Goal: Obtain resource: Obtain resource

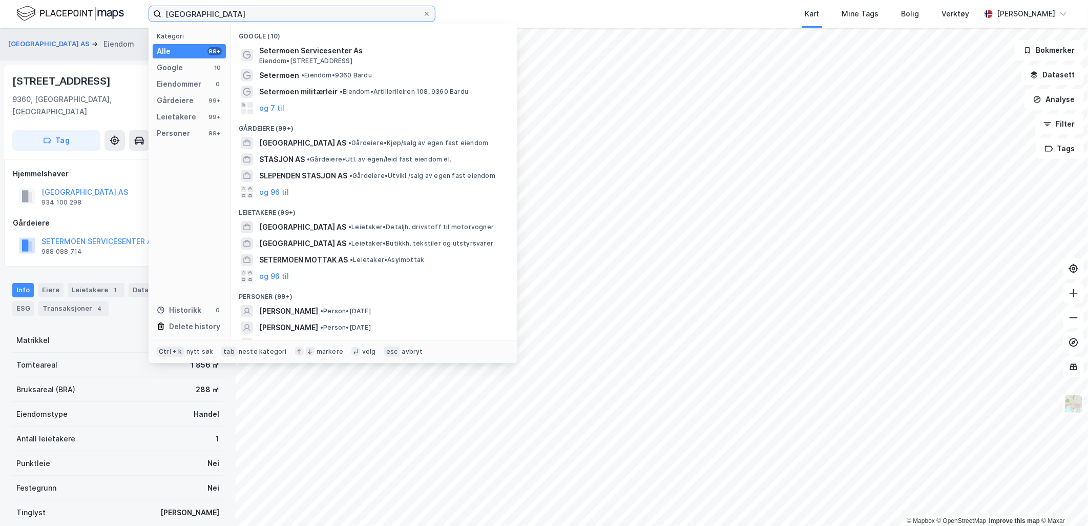
drag, startPoint x: 229, startPoint y: 12, endPoint x: 265, endPoint y: 2, distance: 38.2
click at [186, 8] on input "Setermone stasjon" at bounding box center [291, 13] width 261 height 15
click at [269, 12] on input "Setermone stasjon" at bounding box center [291, 13] width 261 height 15
drag, startPoint x: 265, startPoint y: 14, endPoint x: 99, endPoint y: 12, distance: 166.1
click at [99, 12] on div "Setermone stasjon Kategori Alle 99+ Google 10 Eiendommer 0 Gårdeiere 99+ Leieta…" at bounding box center [544, 14] width 1088 height 28
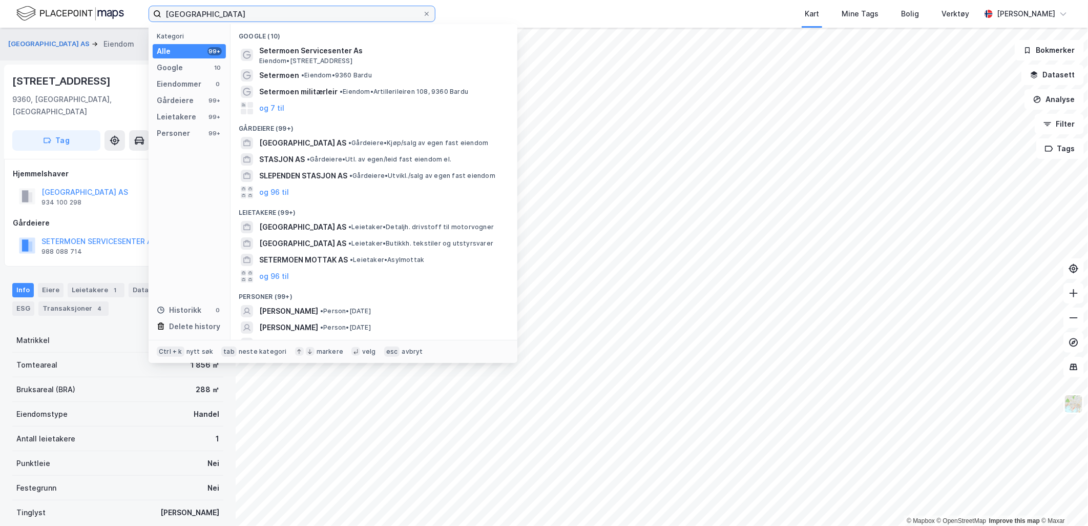
paste input "nja, 48/184"
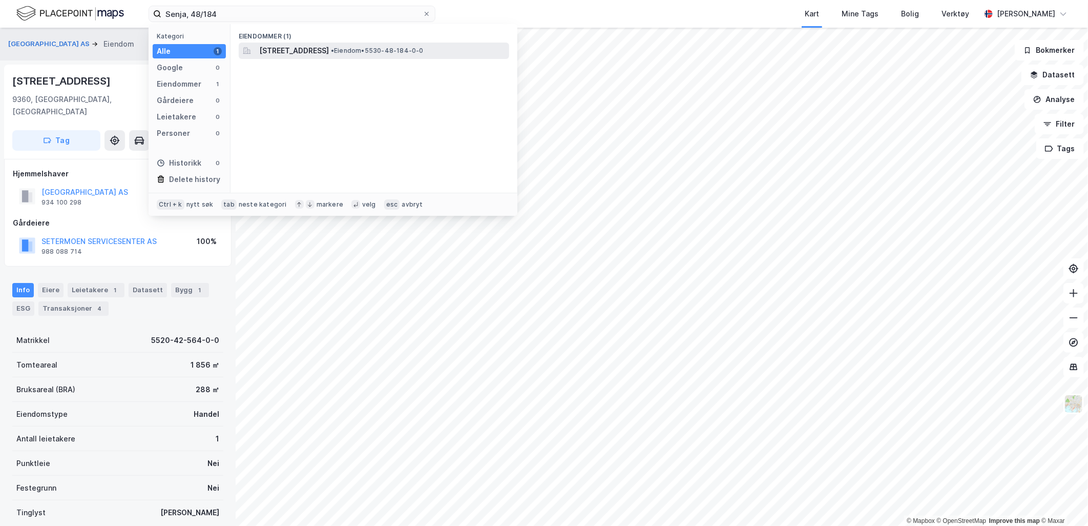
click at [323, 52] on span "Ferroveien 85, 9308, FINNSNES, SENJA" at bounding box center [294, 51] width 70 height 12
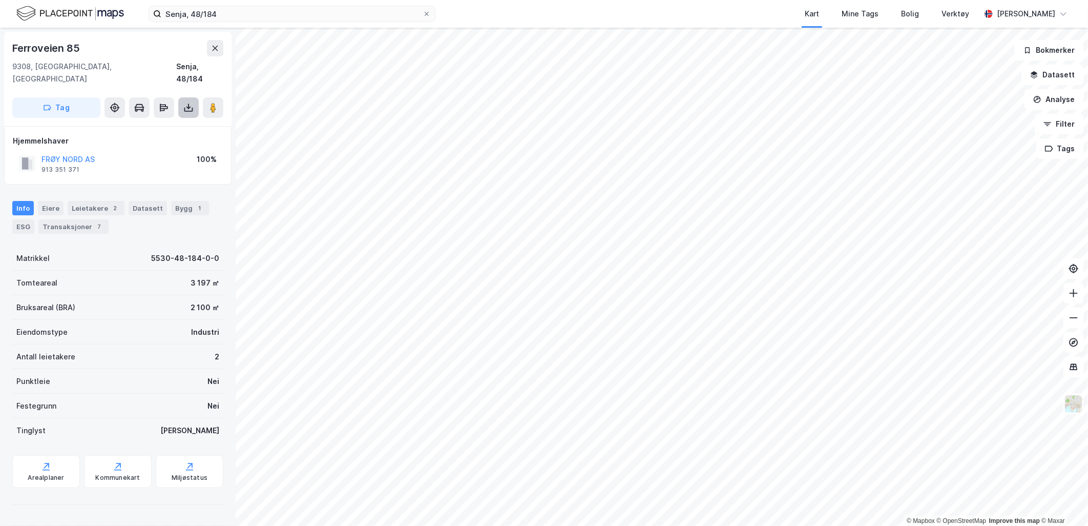
click at [180, 98] on button at bounding box center [188, 107] width 20 height 20
click at [178, 140] on div "Last ned matrikkelrapport" at bounding box center [150, 144] width 85 height 8
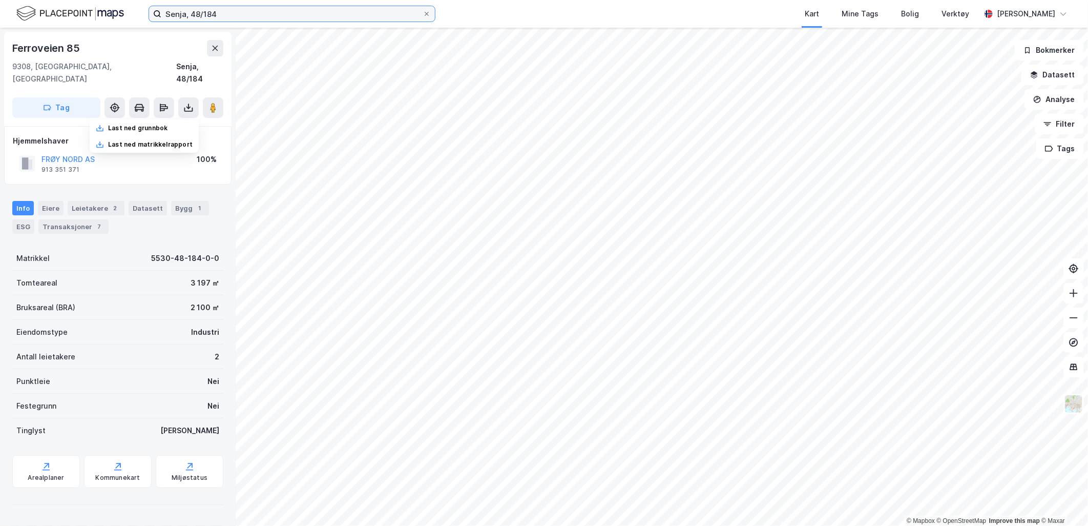
click at [306, 16] on input "Senja, 48/184" at bounding box center [291, 13] width 261 height 15
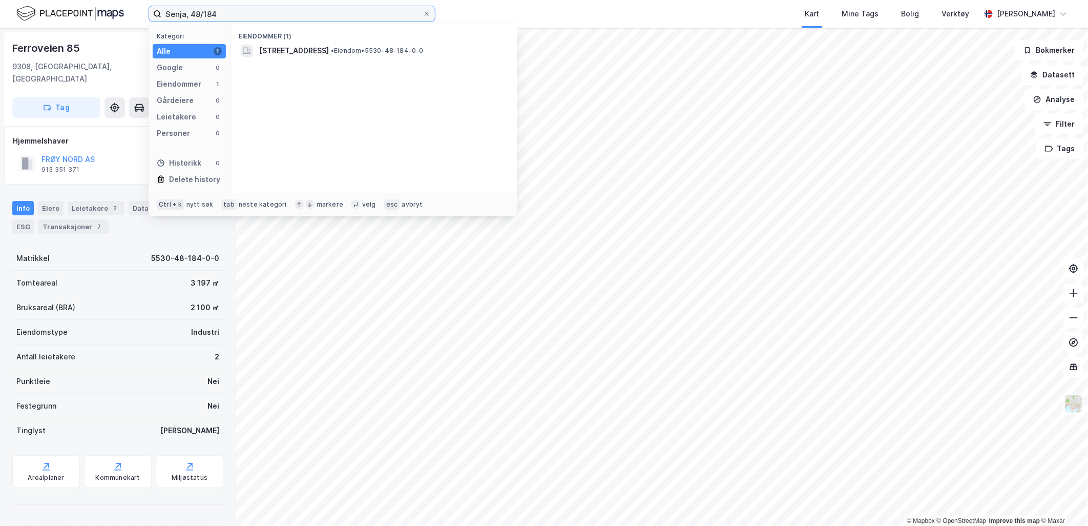
drag, startPoint x: 257, startPoint y: 13, endPoint x: 118, endPoint y: 8, distance: 139.5
click at [118, 8] on div "Senja, 48/184 Kategori Alle 1 Google 0 Eiendommer 1 Gårdeiere 0 Leietakere 0 Pe…" at bounding box center [544, 14] width 1088 height 28
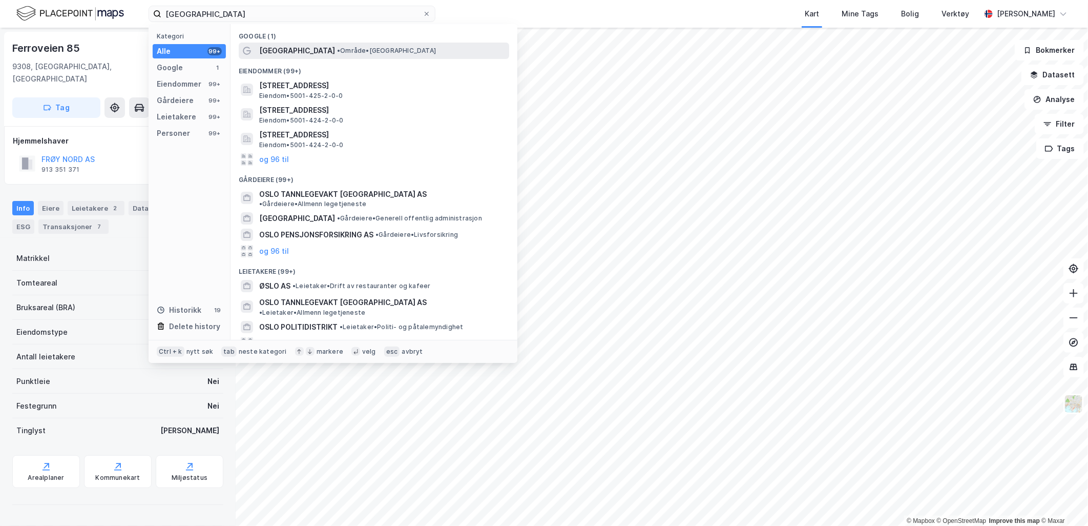
click at [329, 54] on div "Oslo • Område • Oslo" at bounding box center [383, 51] width 248 height 12
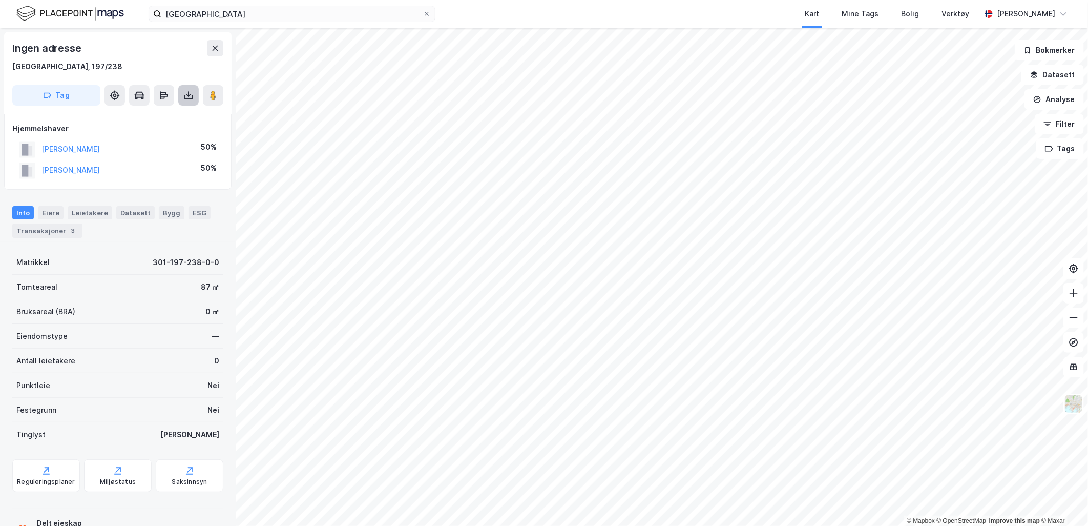
click at [192, 98] on icon at bounding box center [188, 97] width 9 height 4
click at [152, 139] on div "Last ned matrikkelrapport" at bounding box center [144, 132] width 109 height 16
click at [559, 525] on html "Oslo Kart Mine Tags Bolig Verktøy Jonahan Ronning-Moe © Mapbox © OpenStreetMap …" at bounding box center [544, 263] width 1088 height 526
click at [258, 18] on input "Oslo" at bounding box center [291, 13] width 261 height 15
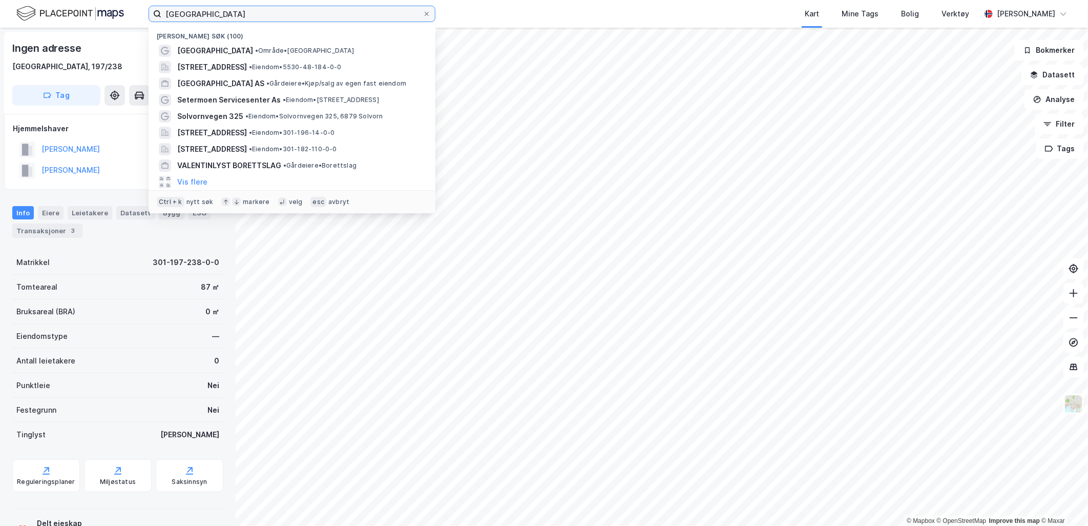
click at [258, 18] on input "Oslo" at bounding box center [291, 13] width 261 height 15
paste input "0301/197/7"
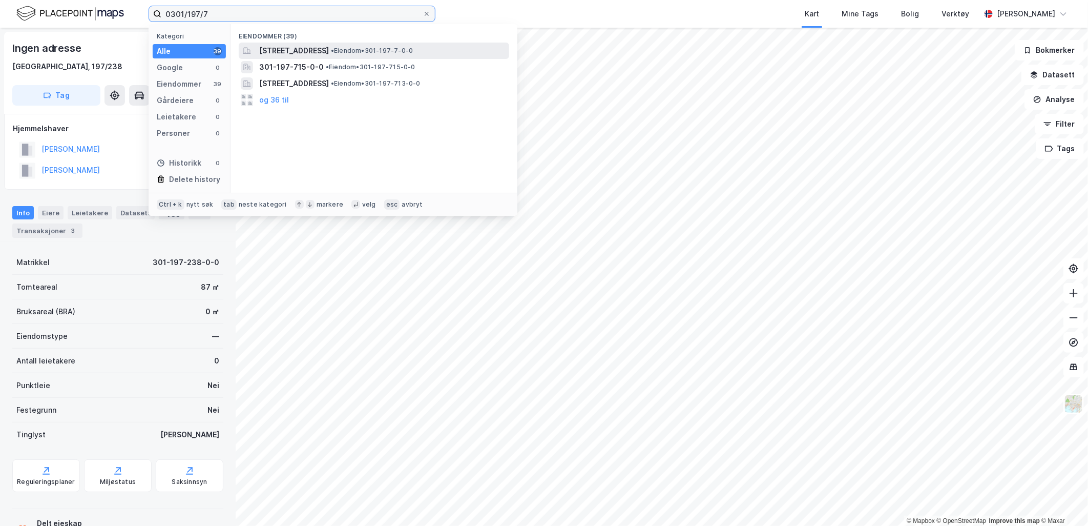
type input "0301/197/7"
click at [329, 50] on span "Alvheimveien 10A, 0198, OSLO, OSLO" at bounding box center [294, 51] width 70 height 12
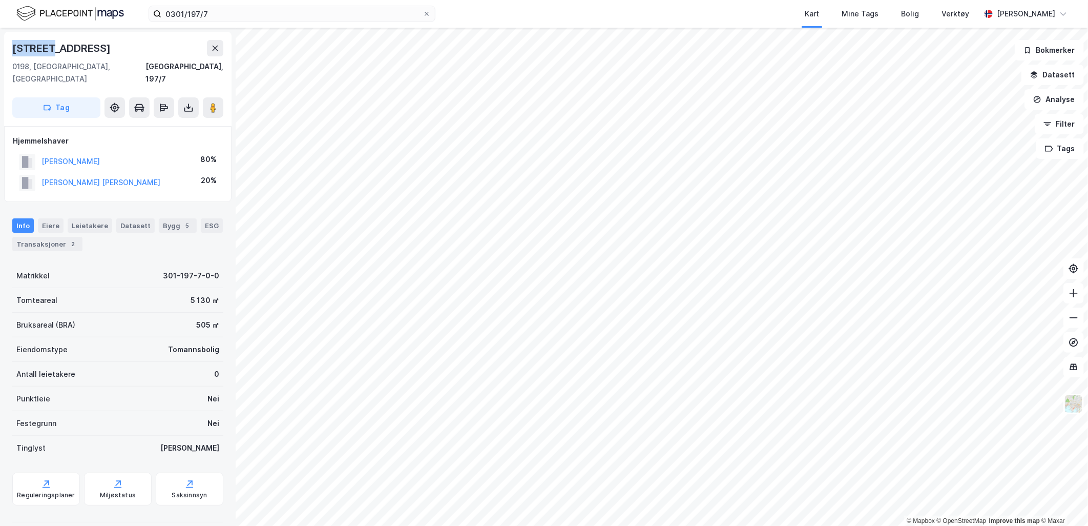
drag, startPoint x: 13, startPoint y: 48, endPoint x: 54, endPoint y: 48, distance: 41.0
click at [54, 48] on div "Alvheimveien 10a" at bounding box center [62, 48] width 100 height 16
copy div "Alvheim"
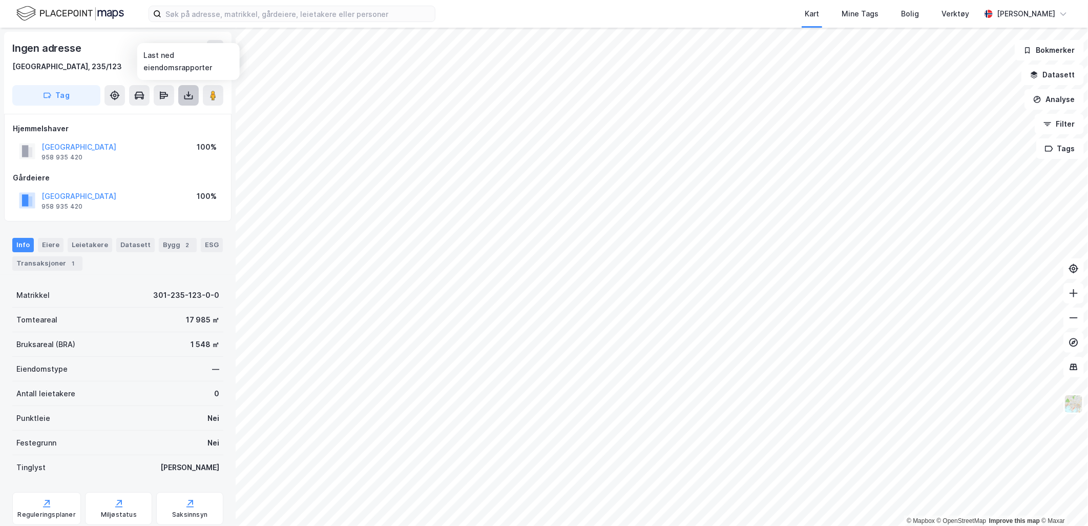
click at [188, 97] on icon at bounding box center [188, 95] width 10 height 10
click at [180, 129] on div "Last ned matrikkelrapport" at bounding box center [150, 132] width 85 height 8
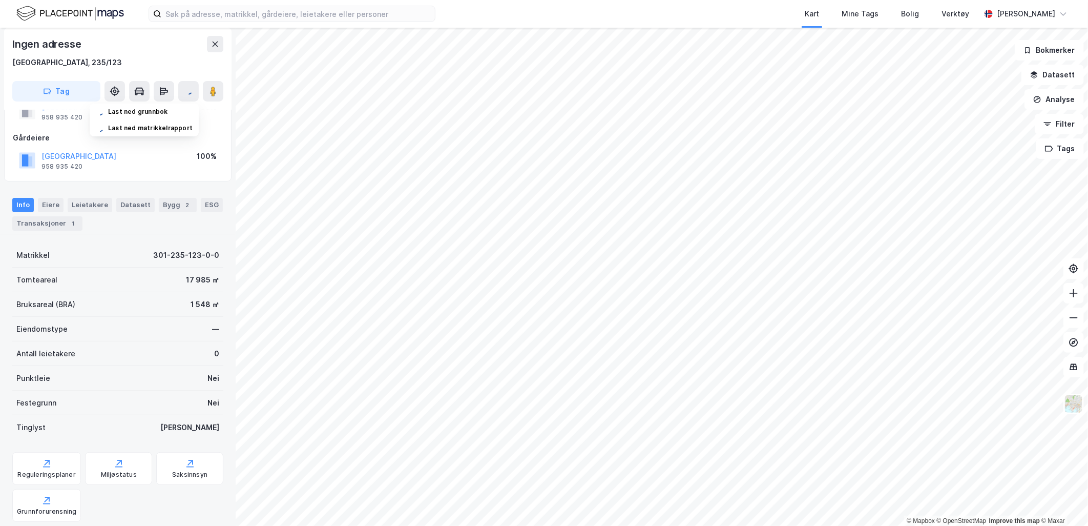
scroll to position [57, 0]
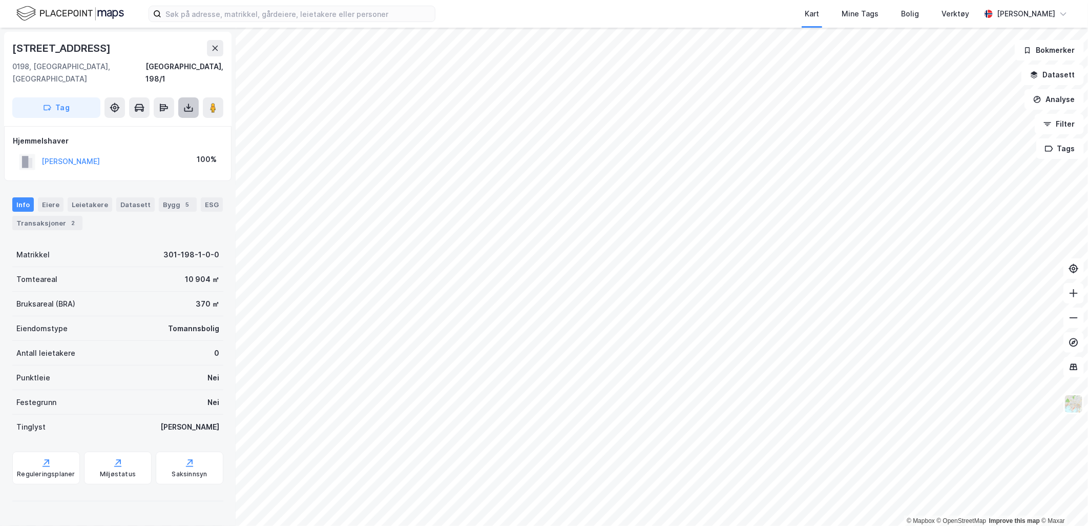
click at [190, 101] on button at bounding box center [188, 107] width 20 height 20
click at [182, 140] on div "Last ned matrikkelrapport" at bounding box center [150, 144] width 85 height 8
click at [191, 102] on button at bounding box center [188, 107] width 20 height 20
click at [169, 140] on div "Last ned matrikkelrapport" at bounding box center [150, 144] width 85 height 8
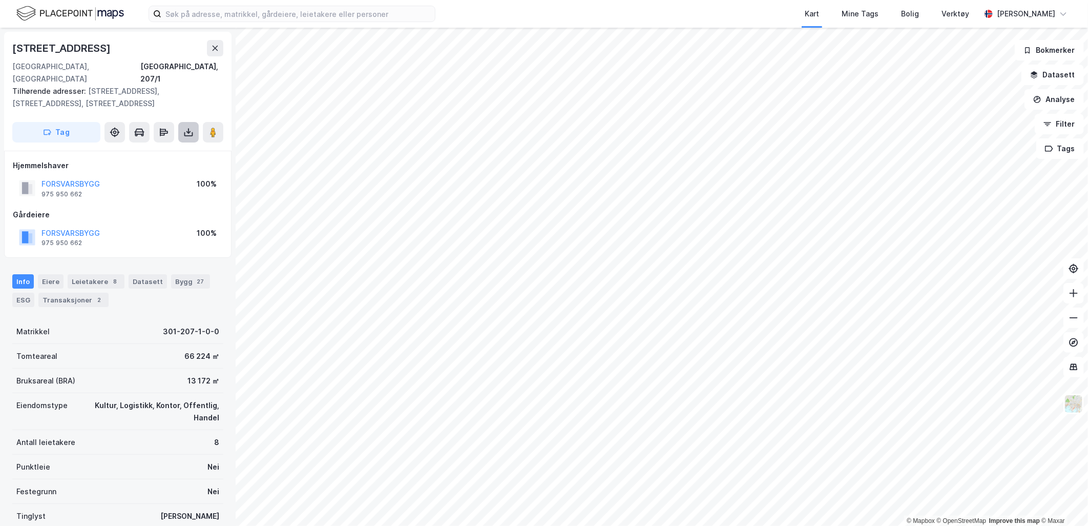
click at [190, 122] on button at bounding box center [188, 132] width 20 height 20
click at [142, 165] on div "Last ned matrikkelrapport" at bounding box center [150, 169] width 85 height 8
